Goal: Task Accomplishment & Management: Complete application form

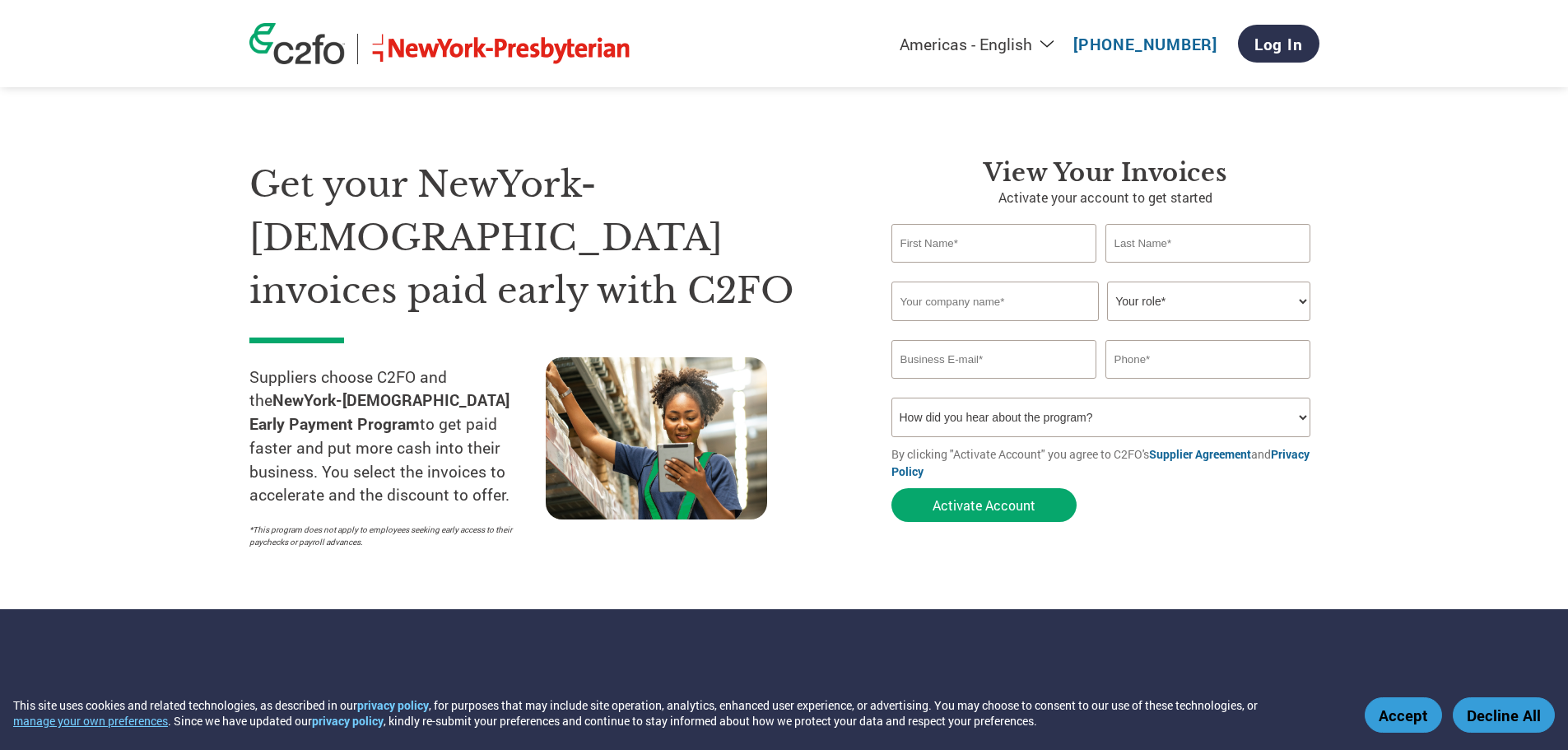
click at [954, 250] on input "text" at bounding box center [995, 244] width 206 height 38
click at [996, 418] on select "How did you hear about the program? Received a letter Email Social Media Online…" at bounding box center [1101, 417] width 420 height 39
select select "Email"
click at [892, 398] on select "How did you hear about the program? Received a letter Email Social Media Online…" at bounding box center [1101, 417] width 420 height 39
click at [930, 244] on input "text" at bounding box center [995, 244] width 206 height 38
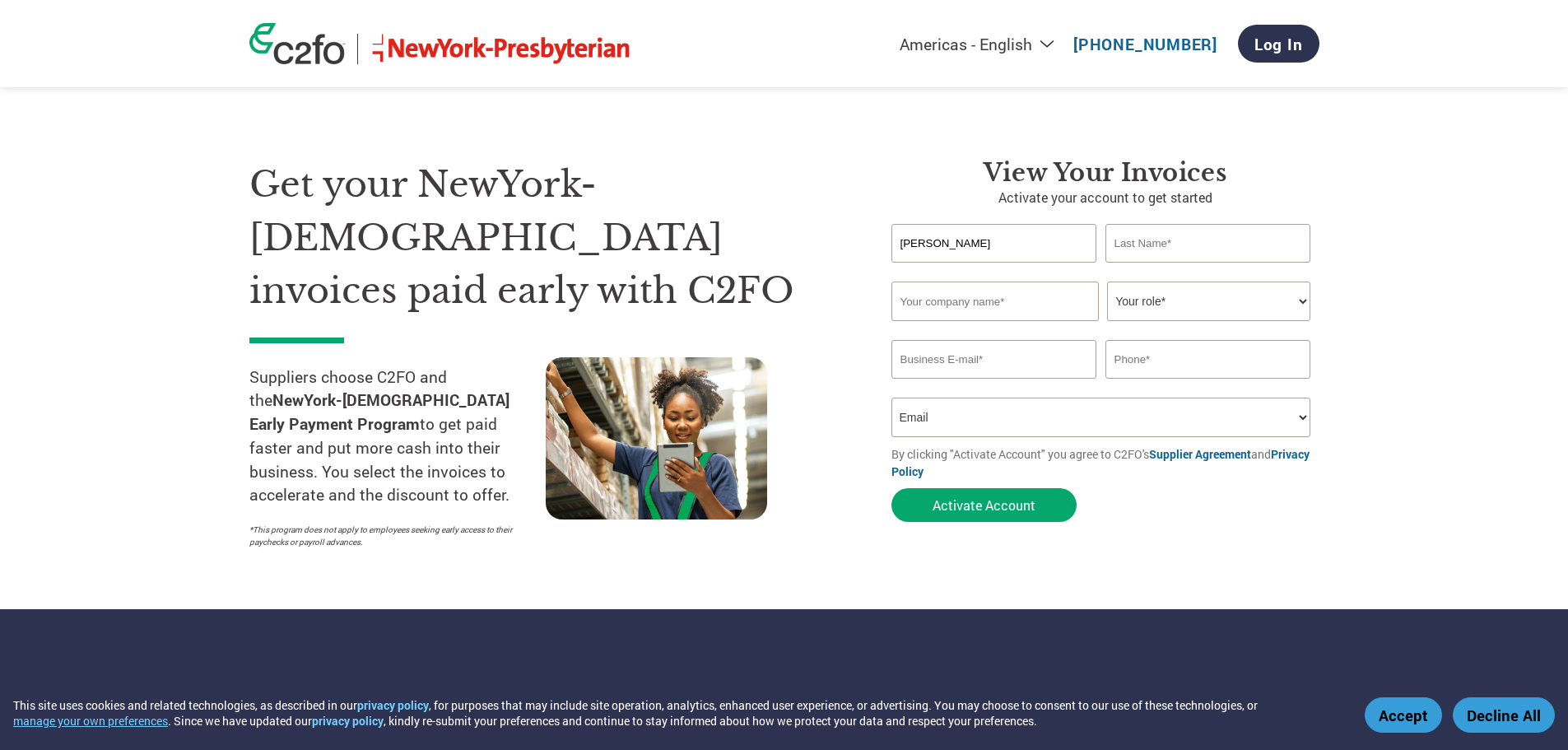
type input "Douglas"
type input "Emilio"
click at [962, 301] on input "text" at bounding box center [996, 301] width 208 height 39
type input "Architectural"
click at [1120, 303] on select "Your role* CFO Controller Credit Manager Finance Director Treasurer CEO Preside…" at bounding box center [1209, 301] width 203 height 39
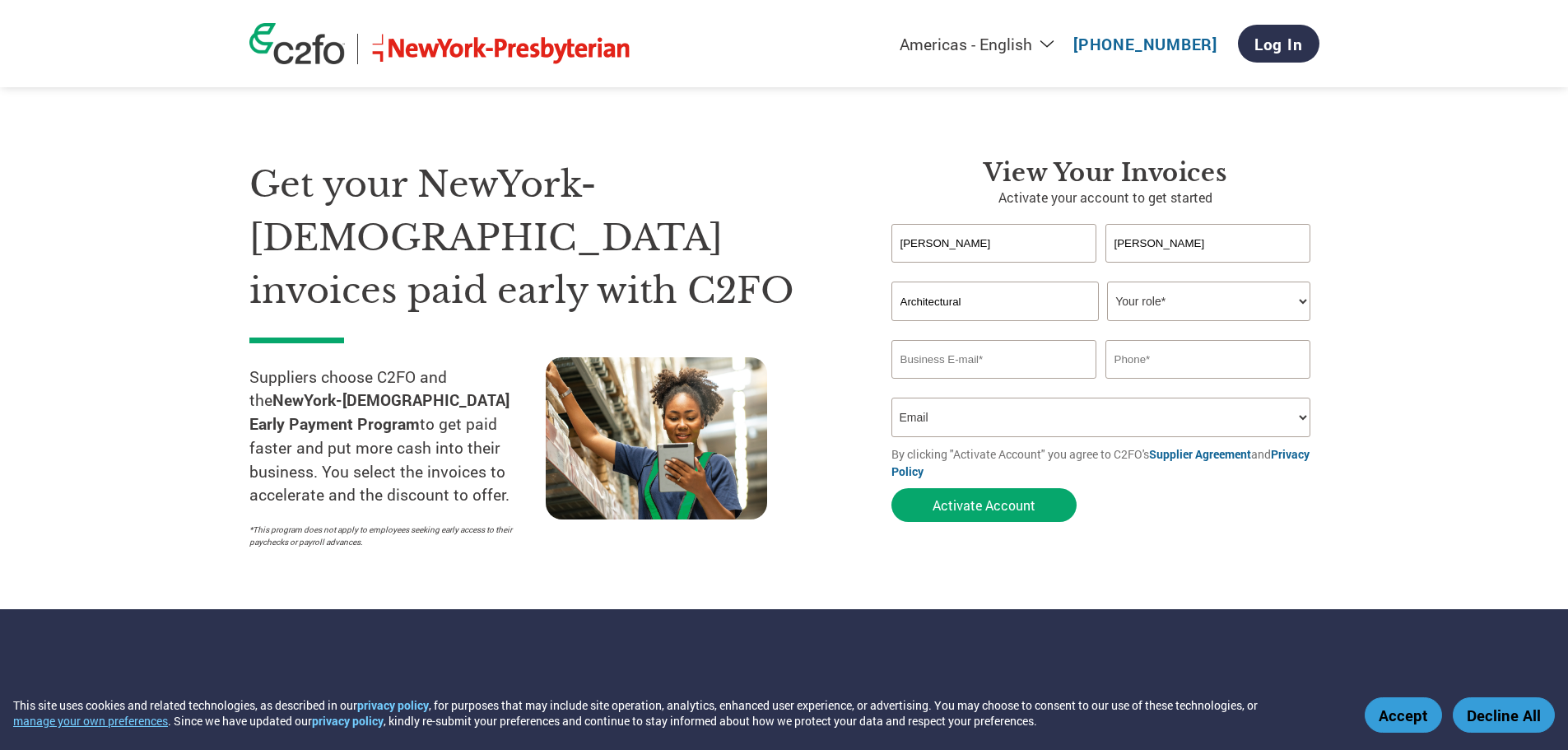
select select "OWNER_FOUNDER"
click at [1107, 282] on select "Your role* CFO Controller Credit Manager Finance Director Treasurer CEO Preside…" at bounding box center [1209, 301] width 203 height 39
click at [971, 355] on input "email" at bounding box center [995, 360] width 206 height 38
type input "emiliod@preservationstudio.com"
click at [1154, 352] on input "text" at bounding box center [1209, 360] width 206 height 38
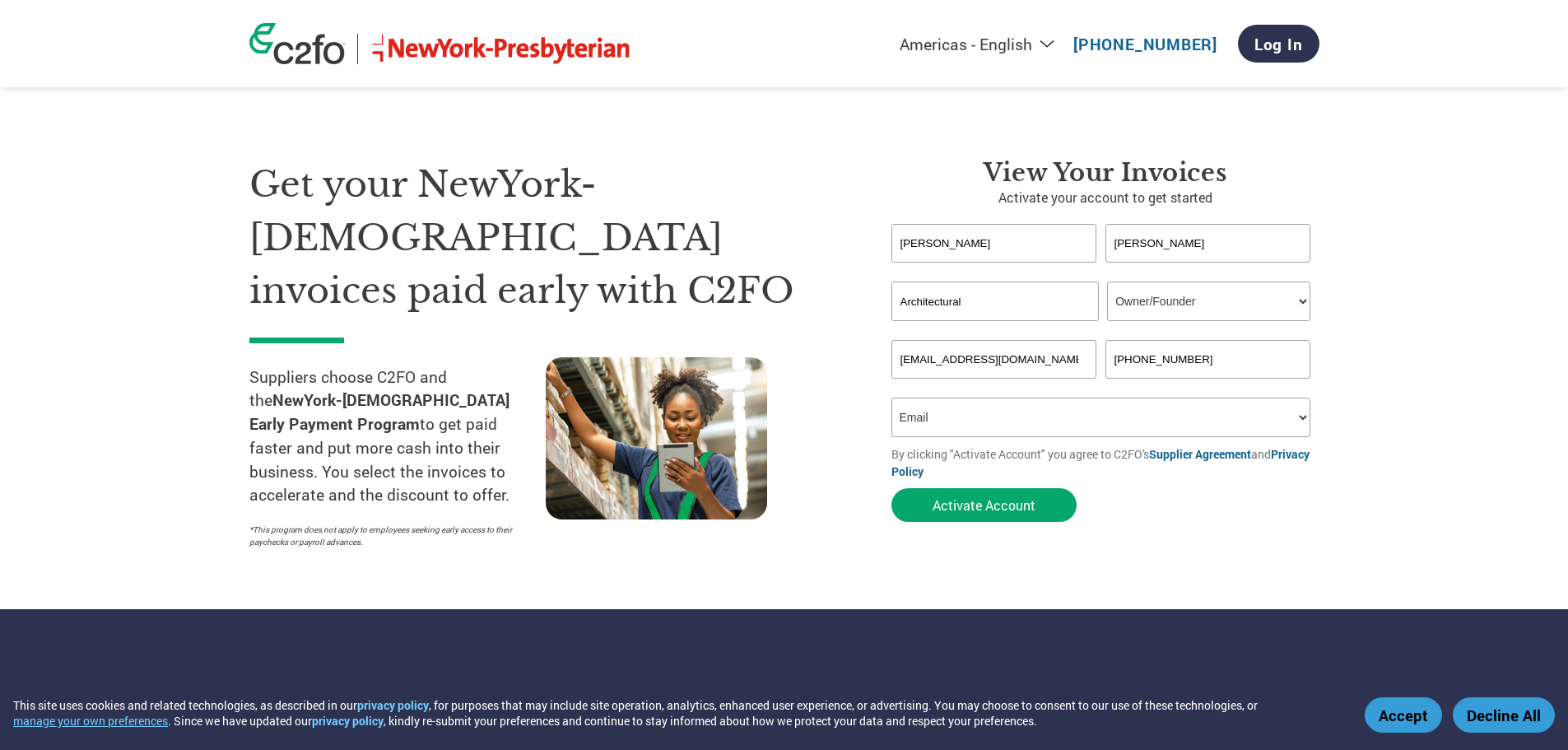
type input "646-932-2147"
click at [976, 299] on input "Architectural" at bounding box center [996, 301] width 208 height 39
type input "Architectural Preservation Studio, DPC"
click at [900, 426] on select "How did you hear about the program? Received a letter Email Social Media Online…" at bounding box center [1101, 417] width 420 height 39
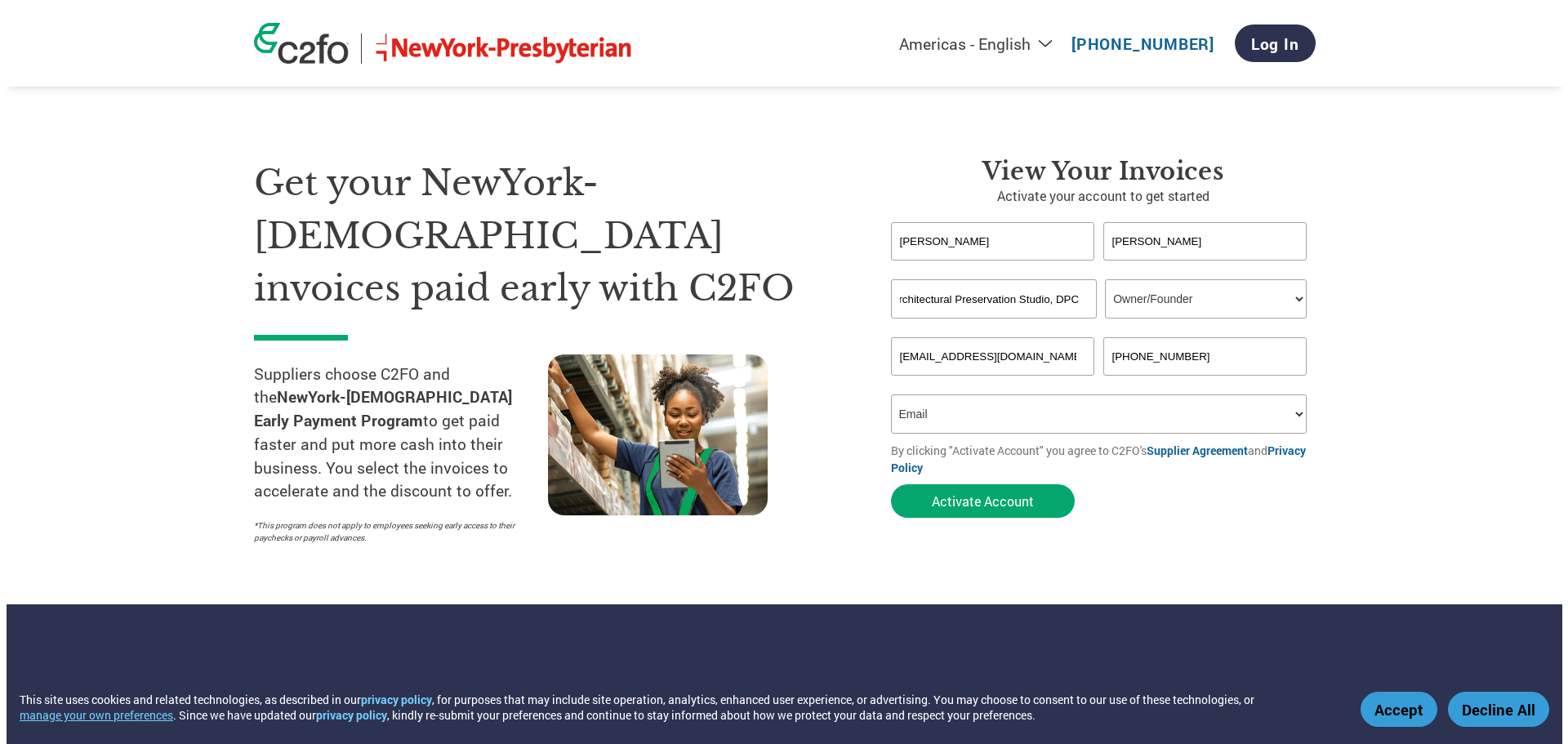
scroll to position [0, 0]
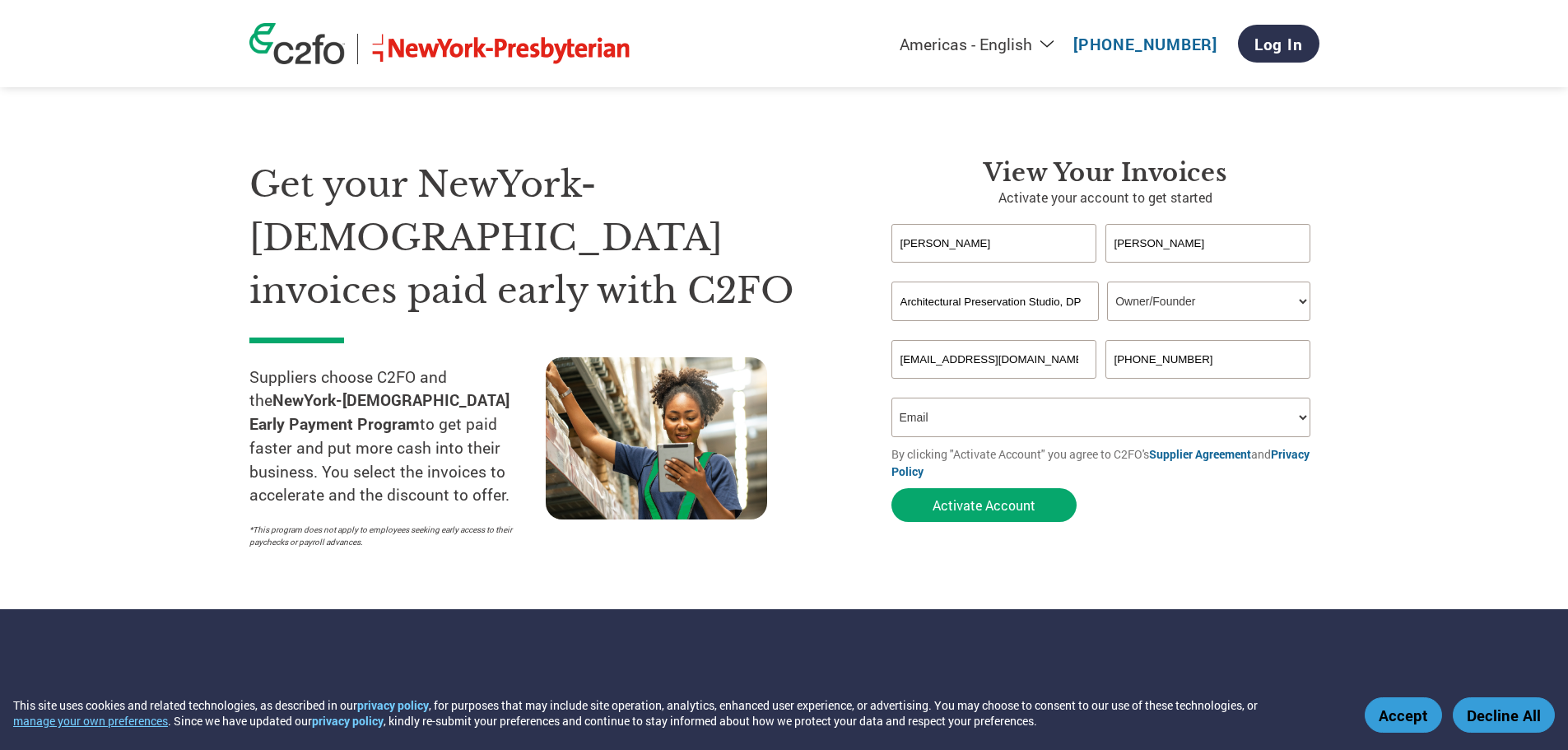
click at [892, 398] on select "How did you hear about the program? Received a letter Email Social Media Online…" at bounding box center [1101, 417] width 420 height 39
click at [953, 501] on button "Activate Account" at bounding box center [984, 505] width 185 height 34
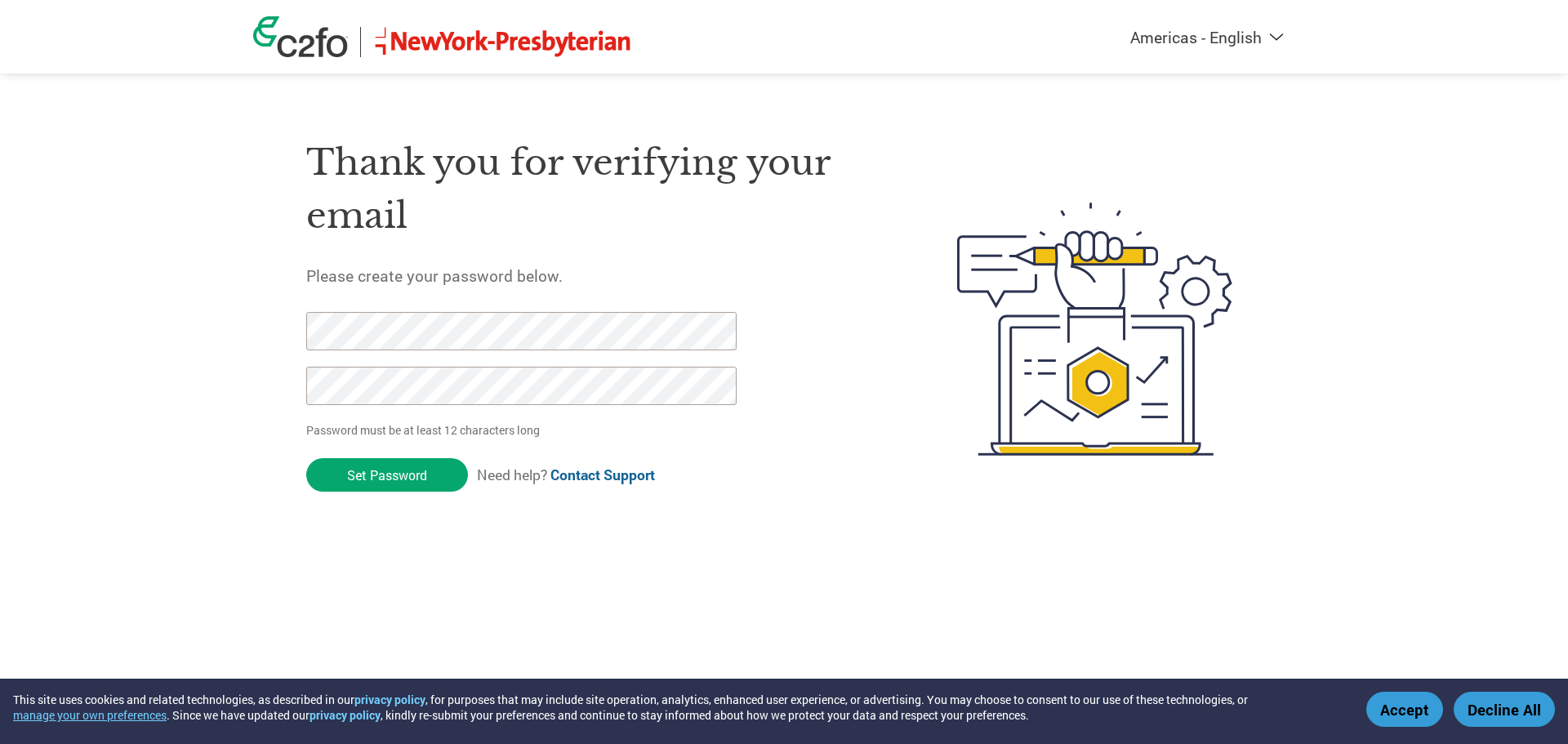
click at [219, 329] on div "Americas - English Américas - Español Américas - Português Amériques - Français…" at bounding box center [784, 264] width 1568 height 528
click at [358, 352] on div at bounding box center [513, 366] width 412 height 109
click at [394, 478] on input "Set Password" at bounding box center [387, 475] width 162 height 34
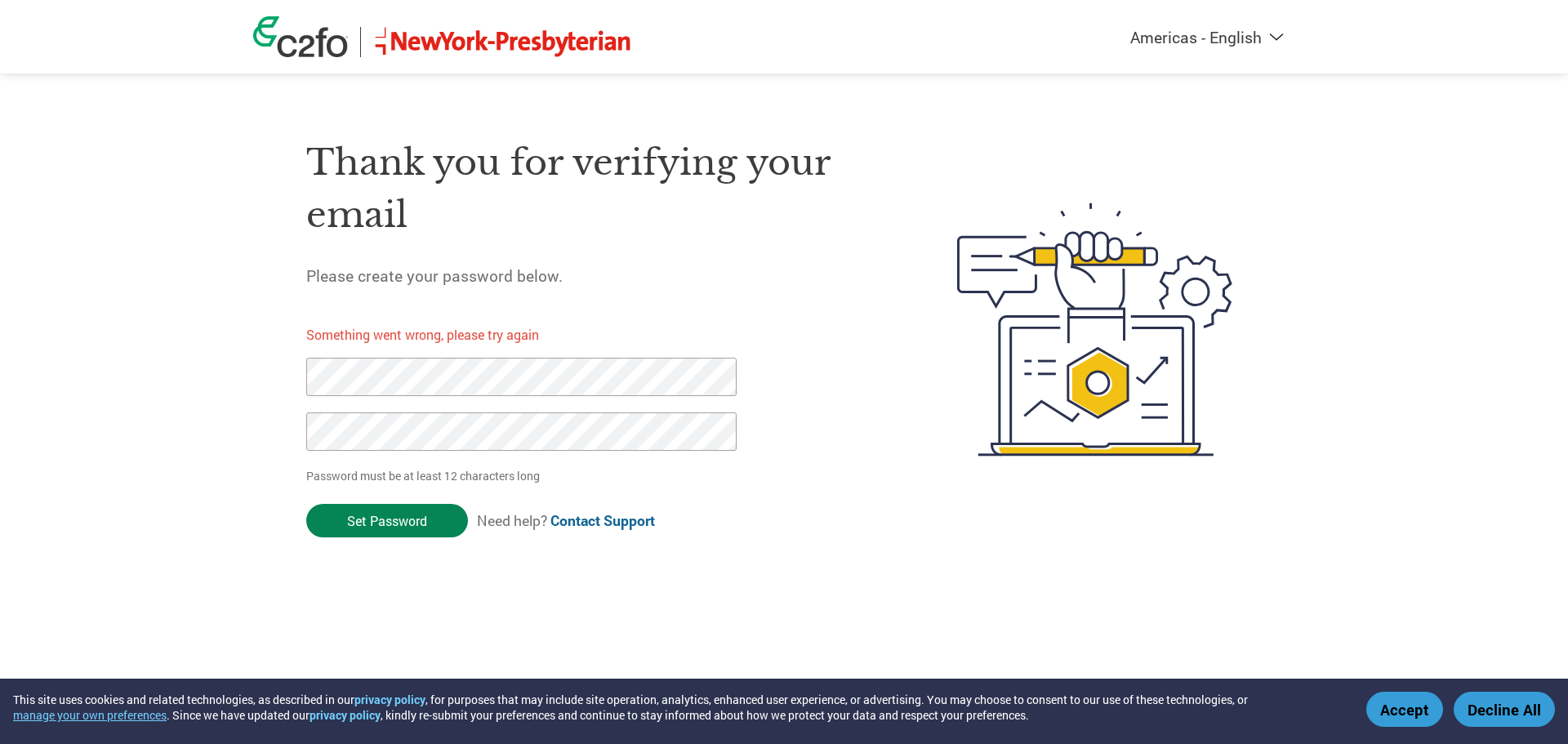
click at [388, 522] on input "Set Password" at bounding box center [387, 521] width 162 height 34
click at [48, 363] on div "Americas - English Américas - Español Américas - Português Amériques - Français…" at bounding box center [784, 264] width 1568 height 528
click at [123, 427] on div "Americas - English Américas - Español Américas - Português Amériques - Français…" at bounding box center [784, 264] width 1568 height 528
click at [389, 508] on input "Set Password" at bounding box center [387, 521] width 162 height 34
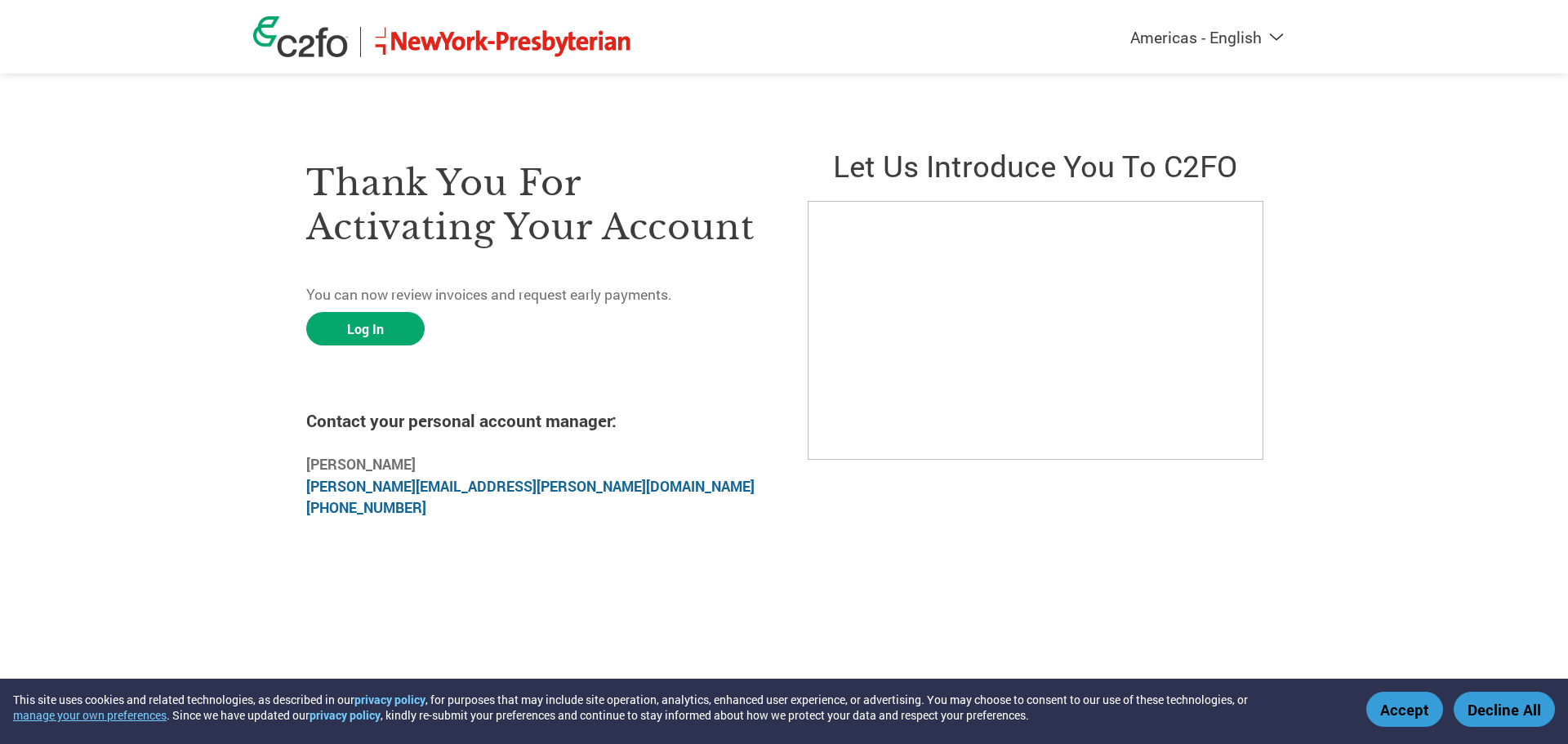
click at [1400, 712] on button "Accept" at bounding box center [1404, 709] width 77 height 36
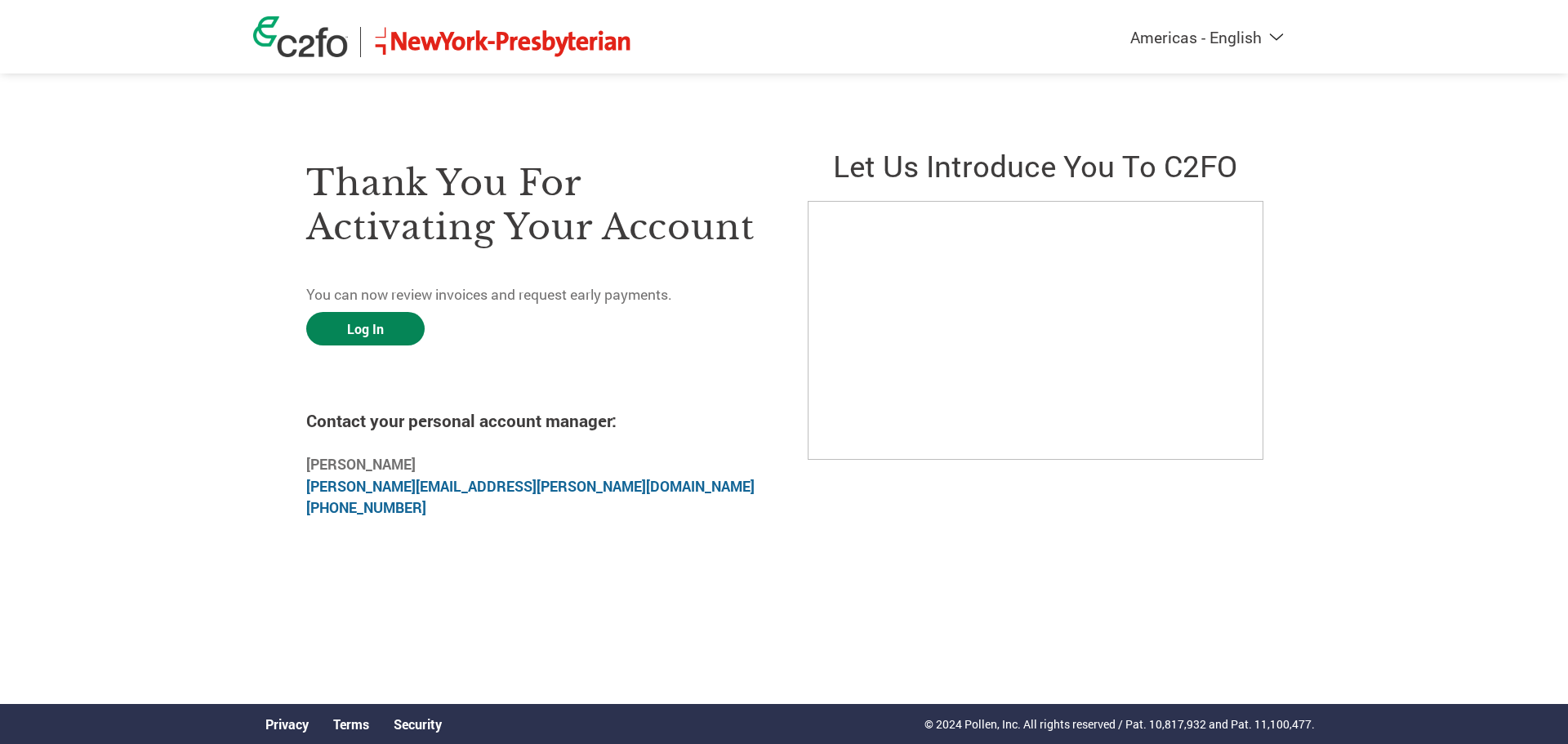
click at [372, 327] on link "Log In" at bounding box center [365, 328] width 119 height 34
